Goal: Task Accomplishment & Management: Manage account settings

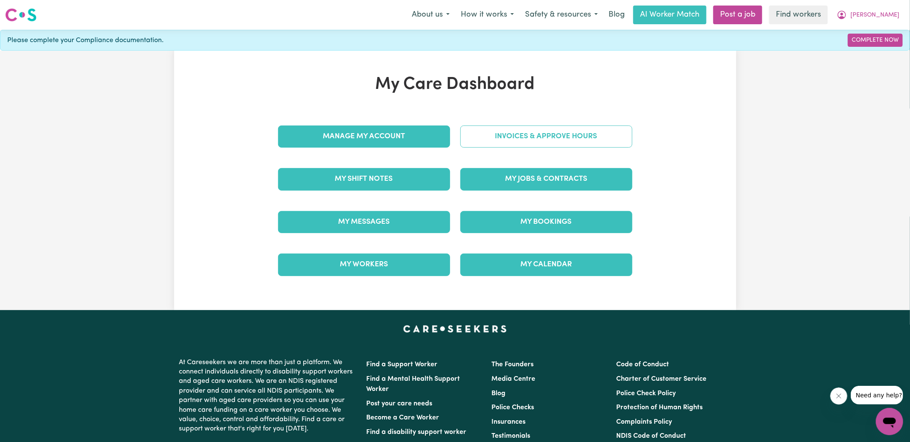
click at [508, 135] on link "Invoices & Approve Hours" at bounding box center [546, 137] width 172 height 22
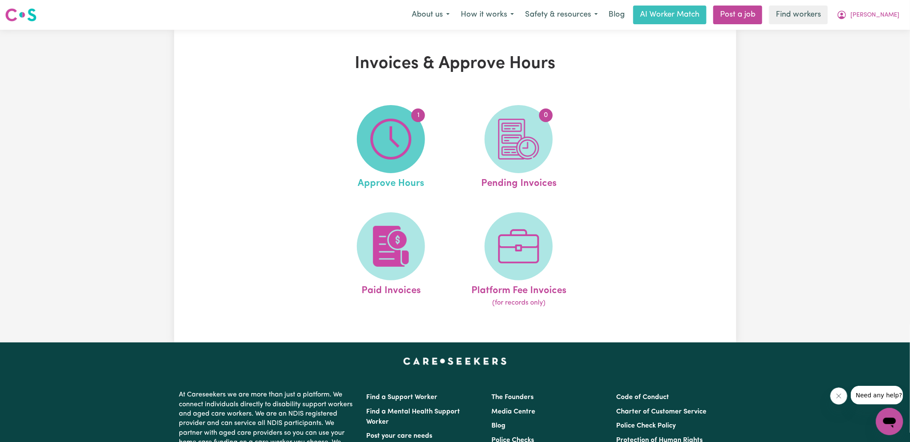
click at [413, 142] on span "1" at bounding box center [391, 139] width 68 height 68
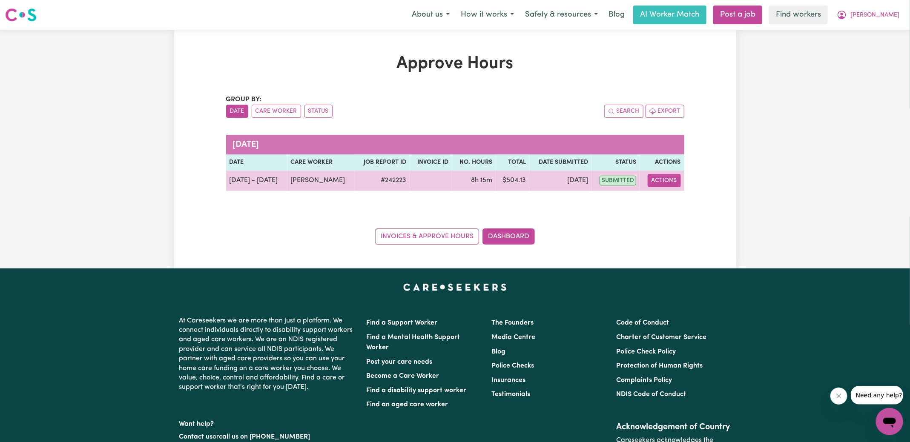
click at [666, 184] on button "Actions" at bounding box center [664, 180] width 33 height 13
click at [677, 197] on link "View Job Report" at bounding box center [685, 200] width 73 height 17
select select "pm"
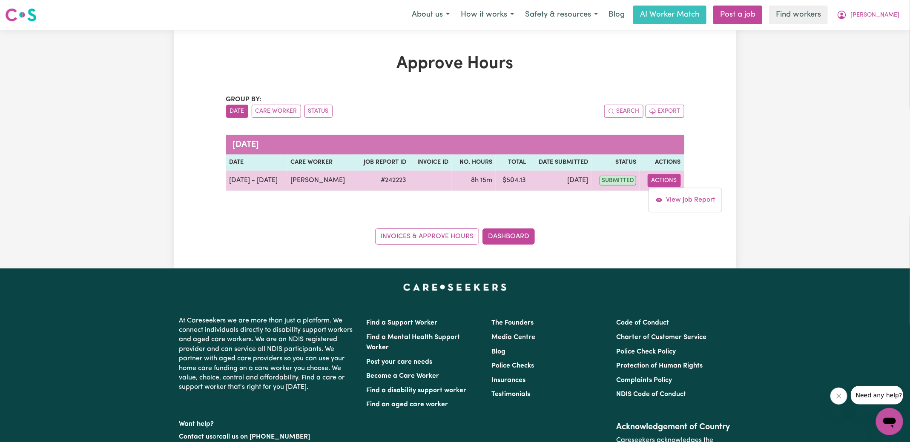
select select "pm"
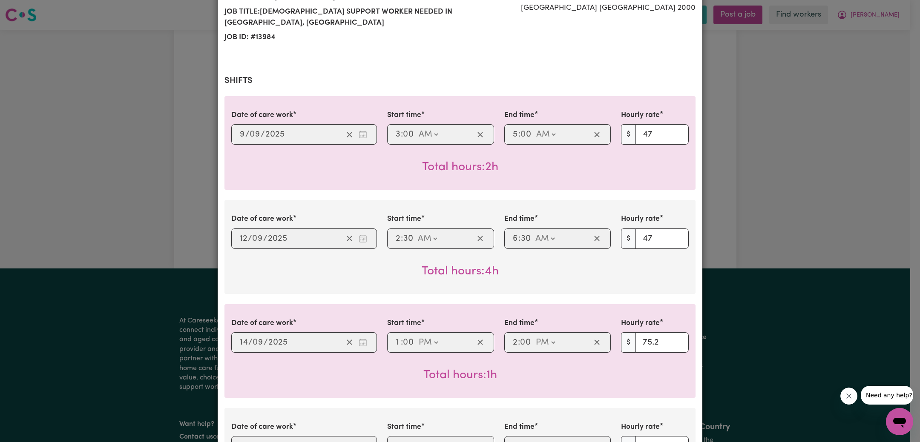
scroll to position [124, 0]
click at [114, 205] on div "Job Report # 242223 - [PERSON_NAME] Summary Job report # 242223 Client name: [P…" at bounding box center [460, 221] width 920 height 442
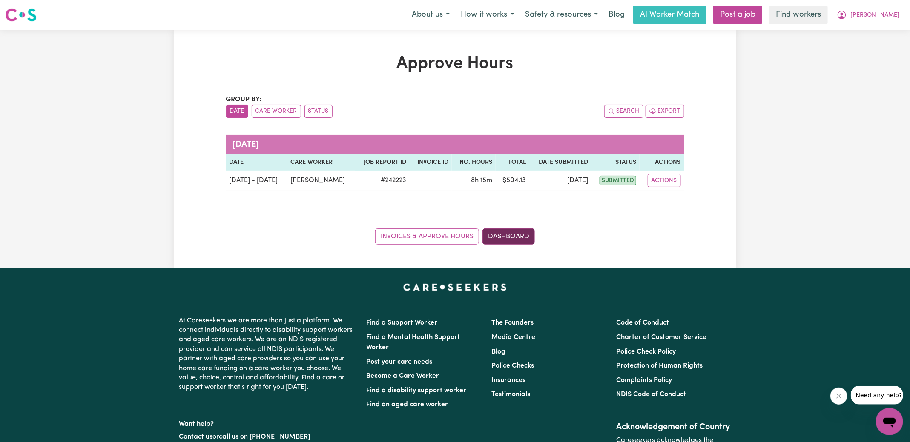
click at [524, 236] on link "Dashboard" at bounding box center [508, 237] width 52 height 16
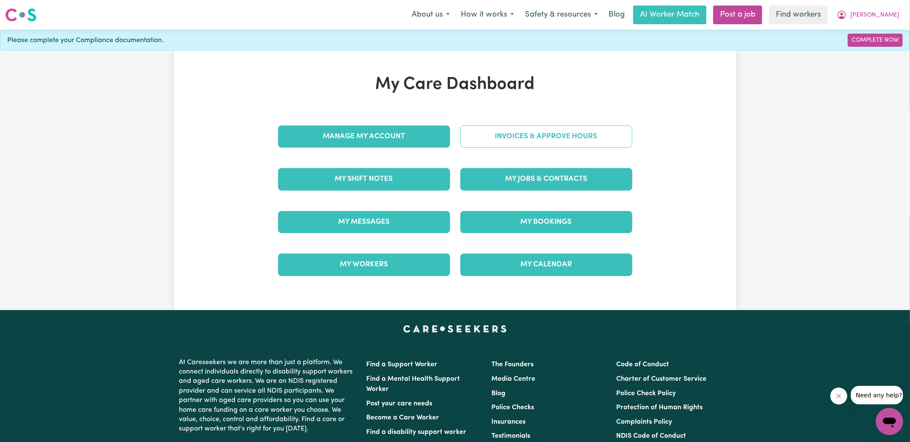
click at [525, 129] on link "Invoices & Approve Hours" at bounding box center [546, 137] width 172 height 22
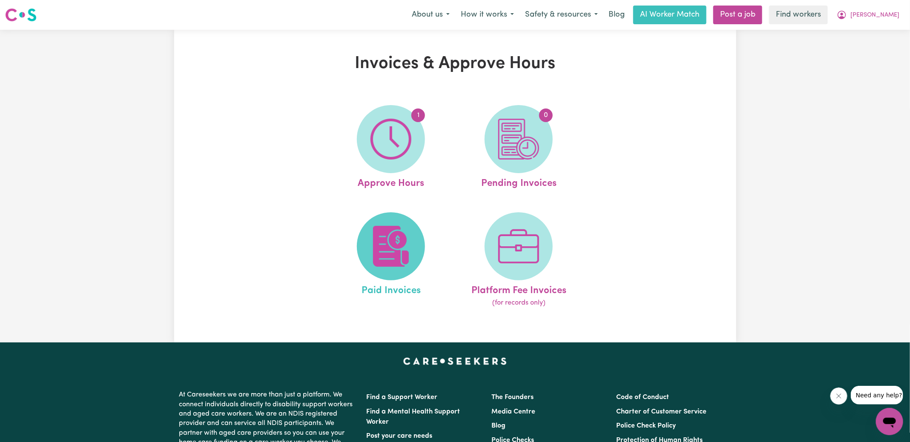
click at [412, 250] on span at bounding box center [391, 246] width 68 height 68
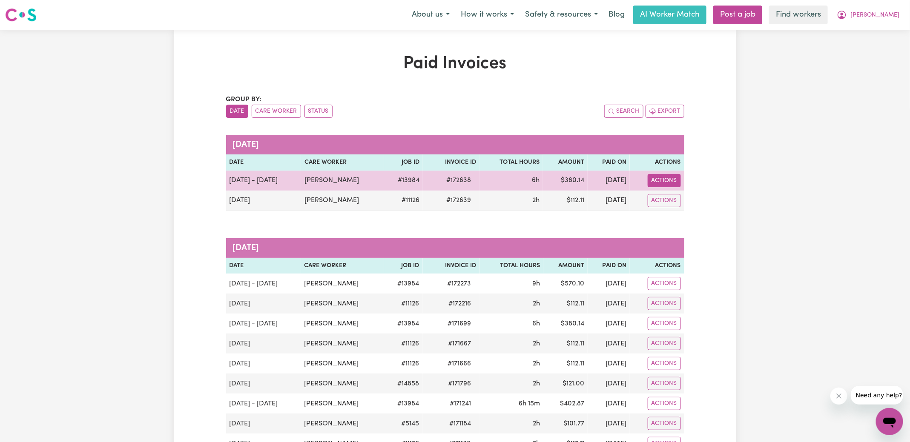
click at [671, 179] on button "Actions" at bounding box center [664, 180] width 33 height 13
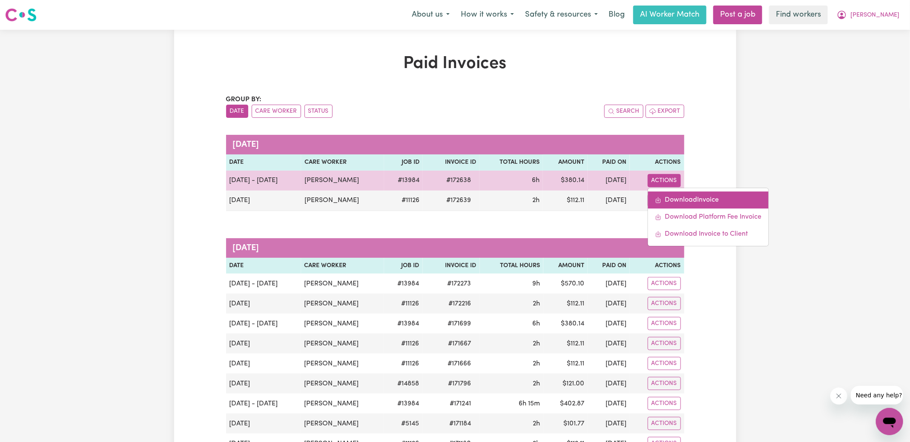
click at [671, 193] on link "Download Invoice" at bounding box center [708, 200] width 120 height 17
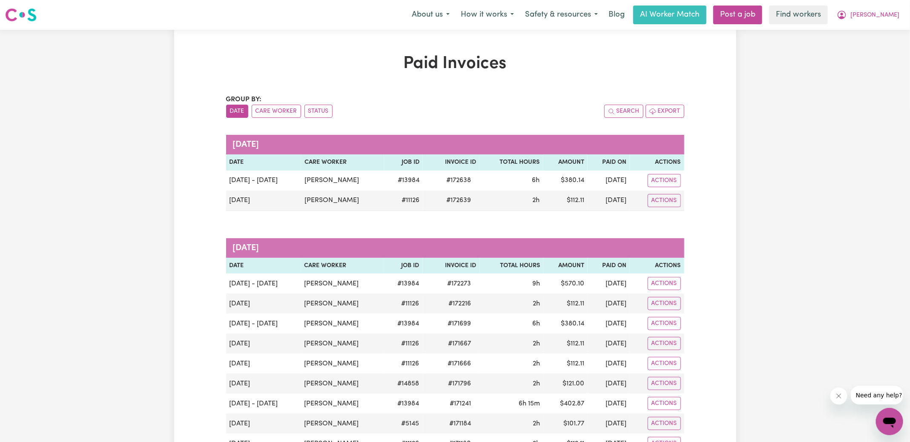
click at [894, 3] on nav "Menu About us How it works Safety & resources Blog AI Worker Match Post a job F…" at bounding box center [455, 15] width 910 height 30
click at [891, 11] on span "[PERSON_NAME]" at bounding box center [874, 15] width 49 height 9
click at [881, 31] on link "My Dashboard" at bounding box center [870, 33] width 67 height 16
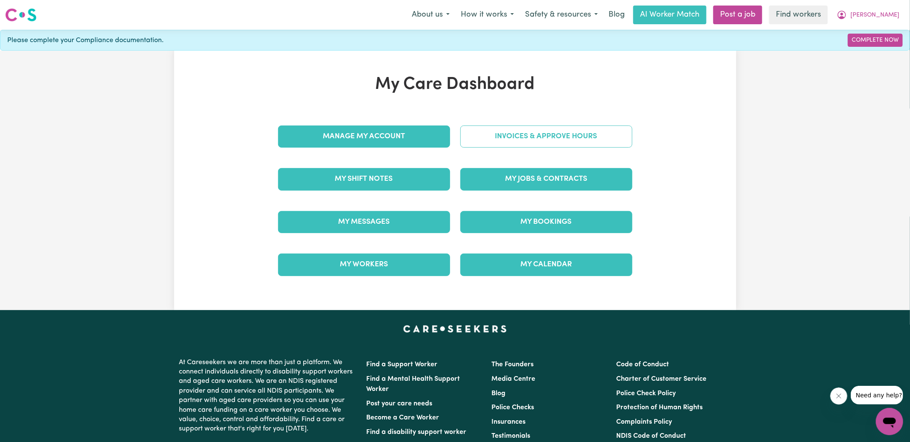
click at [541, 143] on link "Invoices & Approve Hours" at bounding box center [546, 137] width 172 height 22
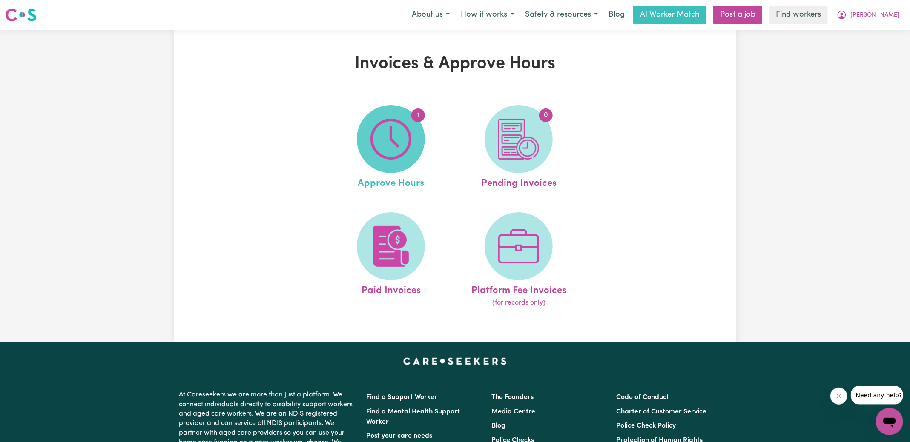
click at [417, 144] on span "1" at bounding box center [391, 139] width 68 height 68
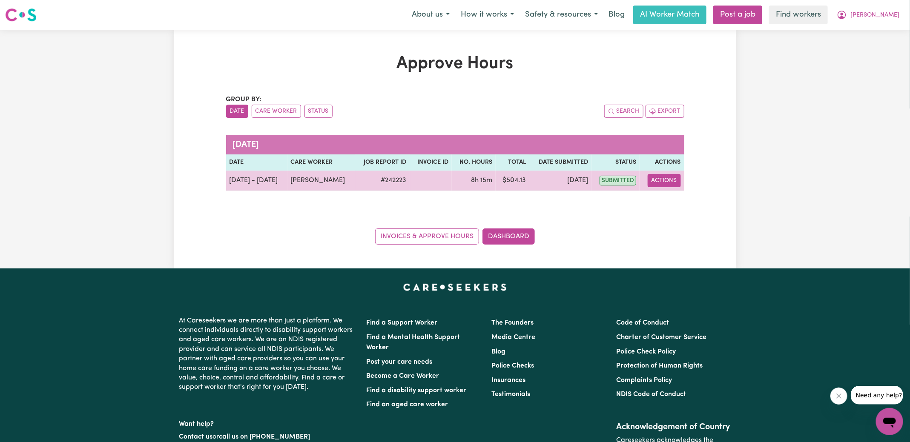
click at [673, 182] on button "Actions" at bounding box center [664, 180] width 33 height 13
click at [677, 200] on link "View Job Report" at bounding box center [685, 200] width 73 height 17
select select "pm"
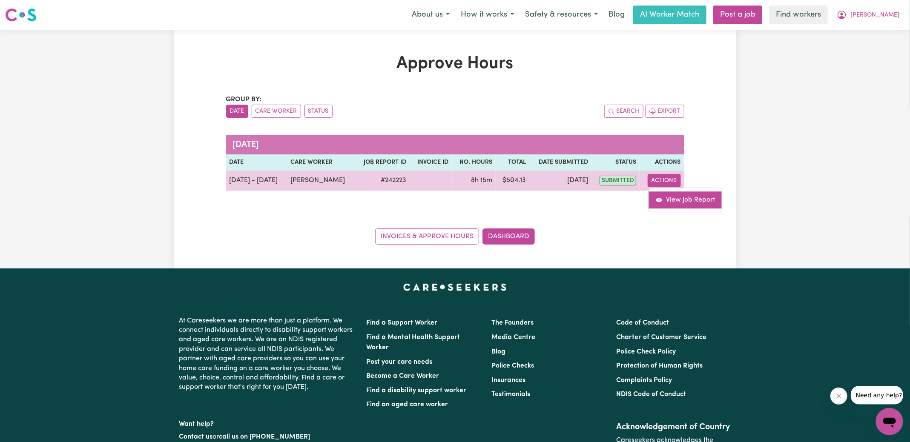
select select "pm"
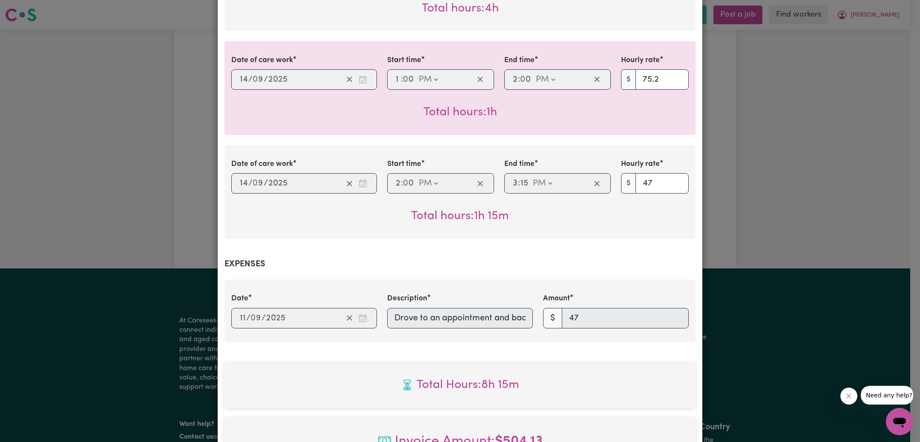
scroll to position [588, 0]
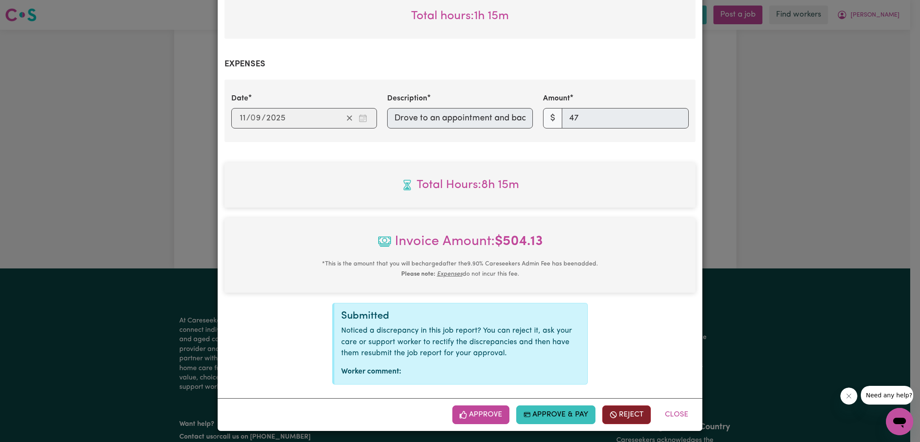
click at [622, 408] on button "Reject" at bounding box center [626, 415] width 49 height 19
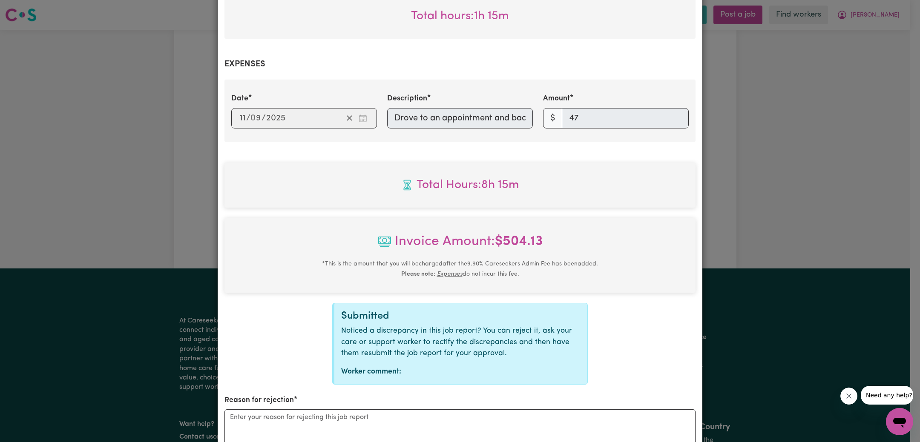
click at [496, 408] on div "Reason for rejection" at bounding box center [459, 434] width 471 height 78
click at [497, 414] on textarea "Reason for rejection" at bounding box center [459, 442] width 471 height 64
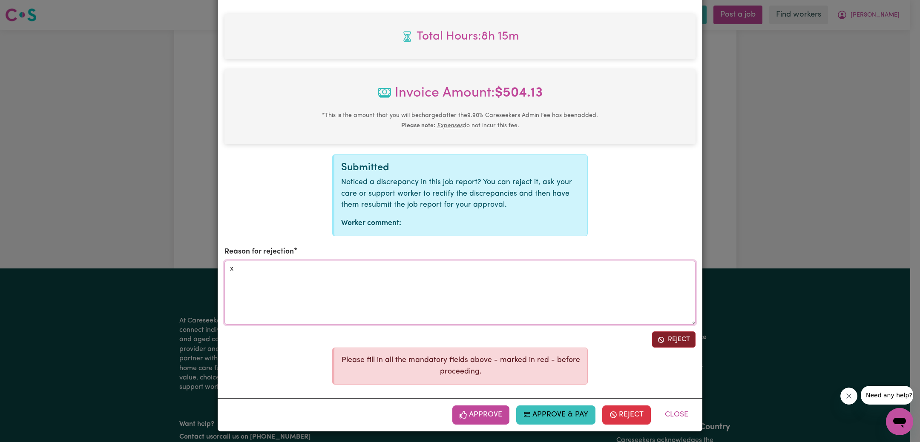
type textarea "x"
click at [657, 342] on icon "Reject job report" at bounding box center [660, 340] width 7 height 7
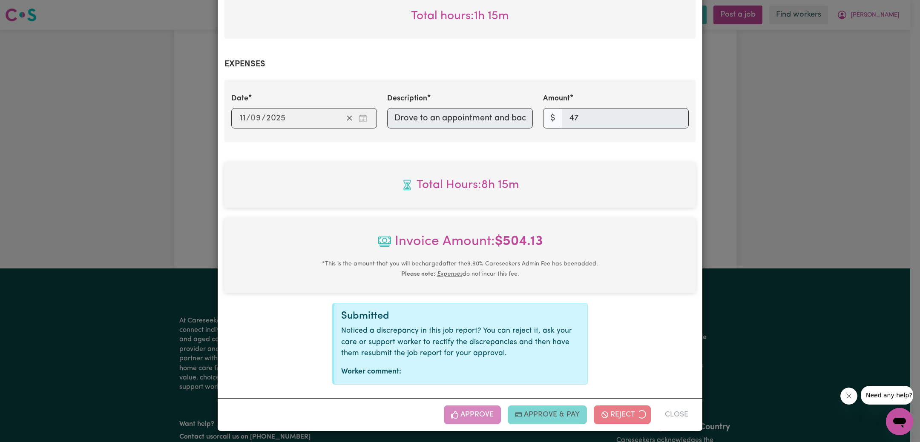
click at [845, 224] on div "Job Report # 242223 - [PERSON_NAME] Summary Job report # 242223 Client name: [P…" at bounding box center [460, 221] width 920 height 442
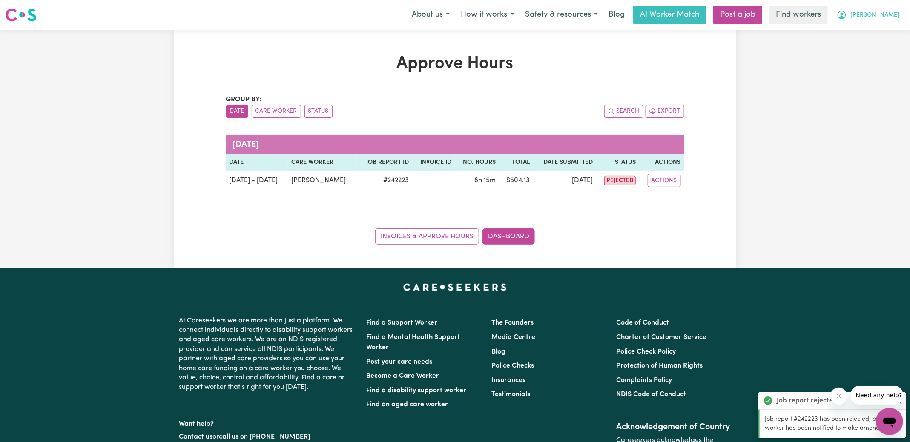
click at [876, 16] on button "[PERSON_NAME]" at bounding box center [868, 15] width 74 height 18
click at [867, 47] on link "Logout" at bounding box center [870, 49] width 67 height 16
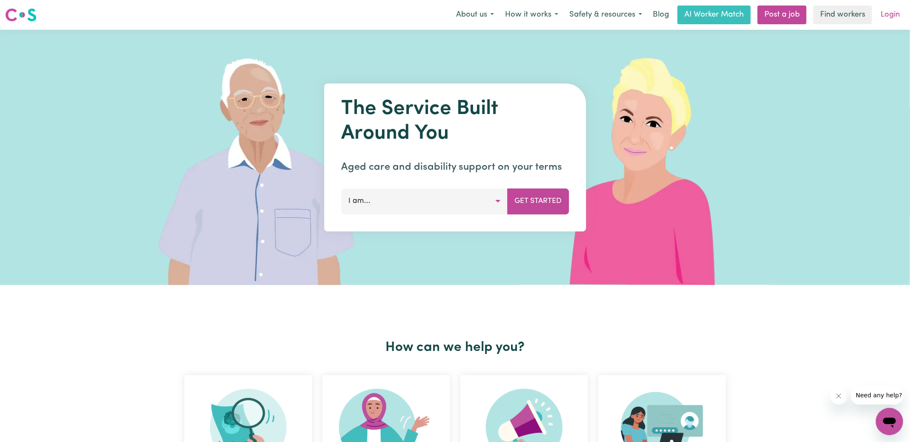
click at [885, 20] on link "Login" at bounding box center [889, 15] width 29 height 19
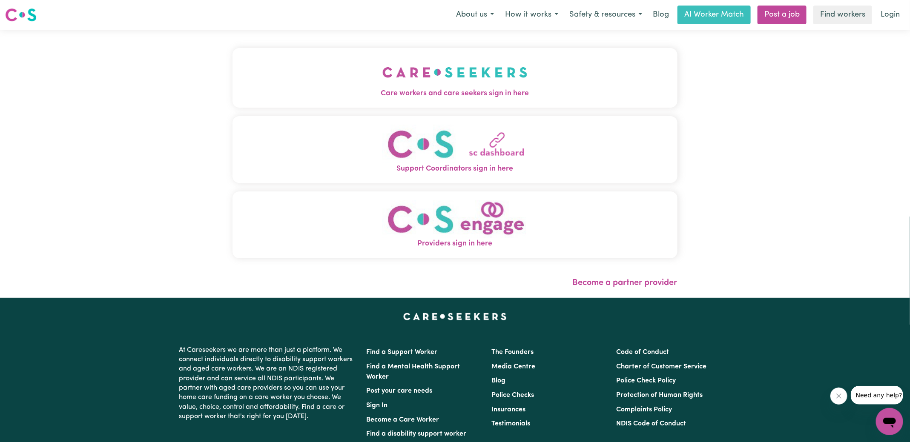
click at [528, 90] on span "Care workers and care seekers sign in here" at bounding box center [454, 93] width 445 height 11
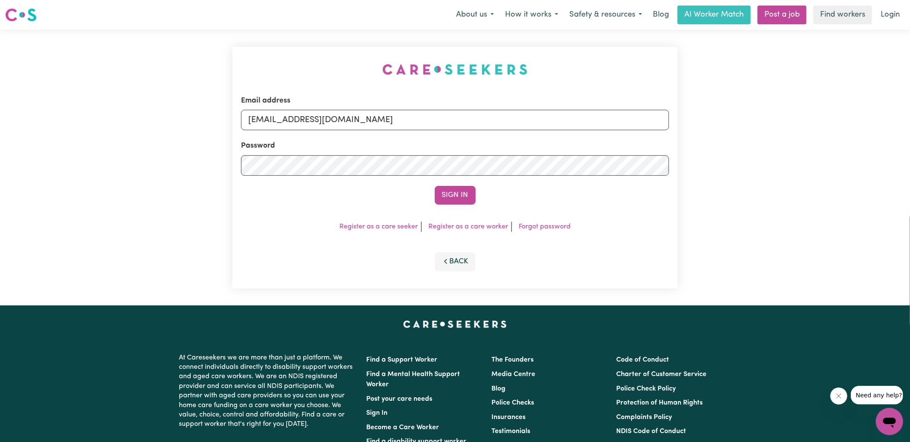
click at [265, 65] on div "Email address [EMAIL_ADDRESS][DOMAIN_NAME] Password Sign In Register as a care …" at bounding box center [454, 168] width 455 height 276
drag, startPoint x: 291, startPoint y: 120, endPoint x: 699, endPoint y: 181, distance: 412.8
click at [699, 181] on div "Email address [EMAIL_ADDRESS][DOMAIN_NAME] Password Sign In Register as a care …" at bounding box center [455, 168] width 910 height 276
type input "superuser~[EMAIL_ADDRESS][DOMAIN_NAME]"
click at [435, 186] on button "Sign In" at bounding box center [455, 195] width 41 height 19
